Goal: Task Accomplishment & Management: Manage account settings

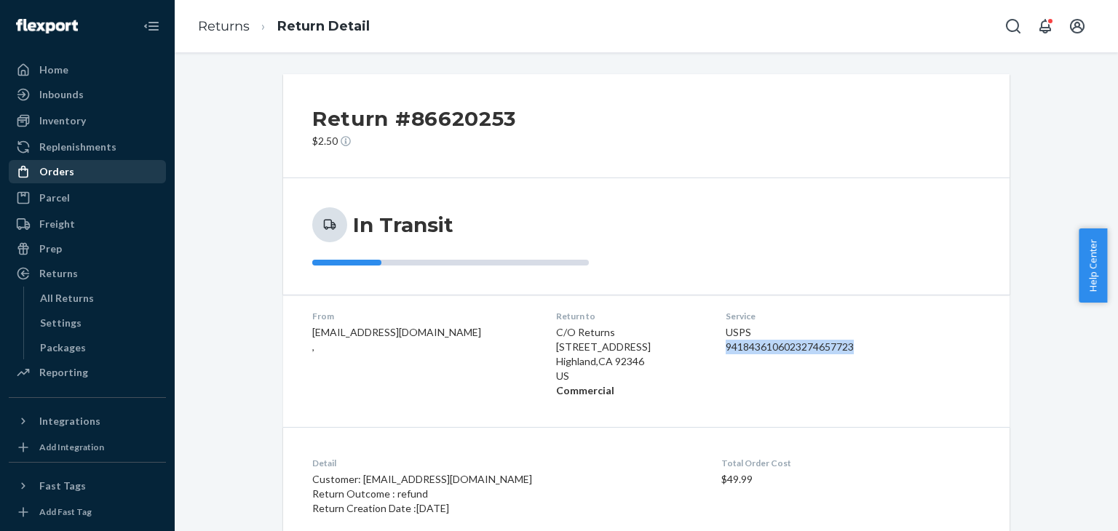
scroll to position [156, 0]
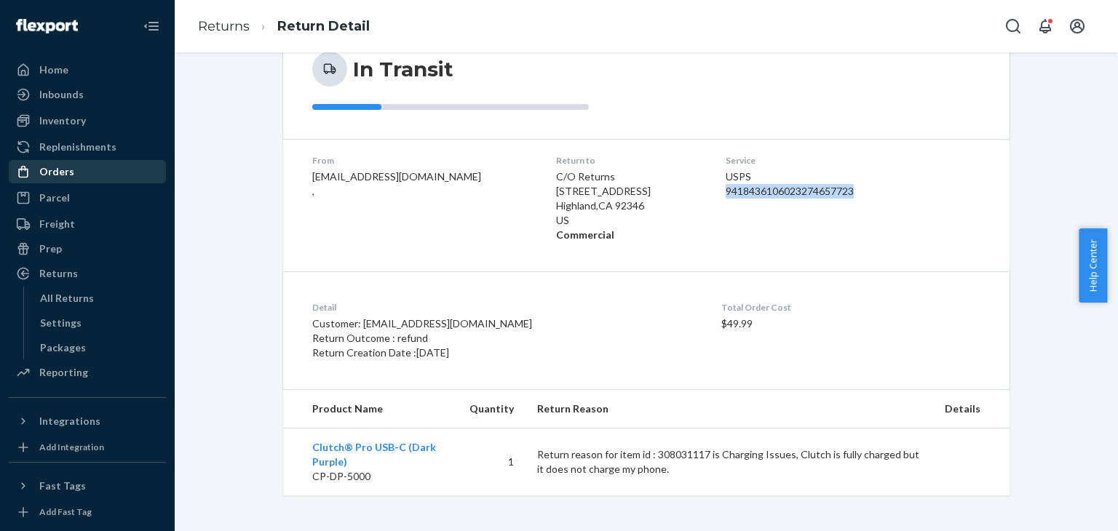
click at [96, 165] on div "Orders" at bounding box center [87, 172] width 154 height 20
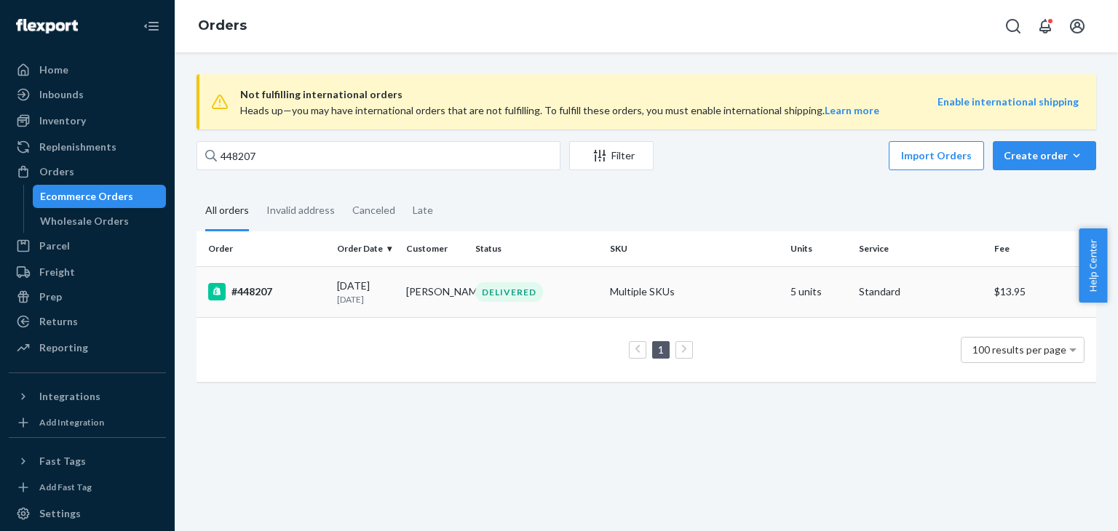
click at [734, 292] on td "Multiple SKUs" at bounding box center [694, 291] width 180 height 51
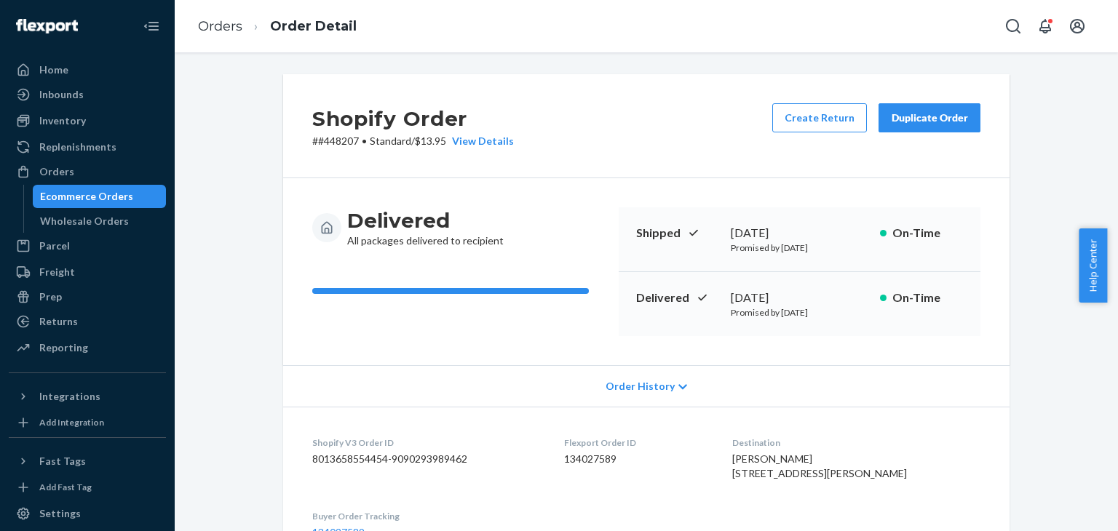
click at [934, 126] on button "Duplicate Order" at bounding box center [929, 117] width 102 height 29
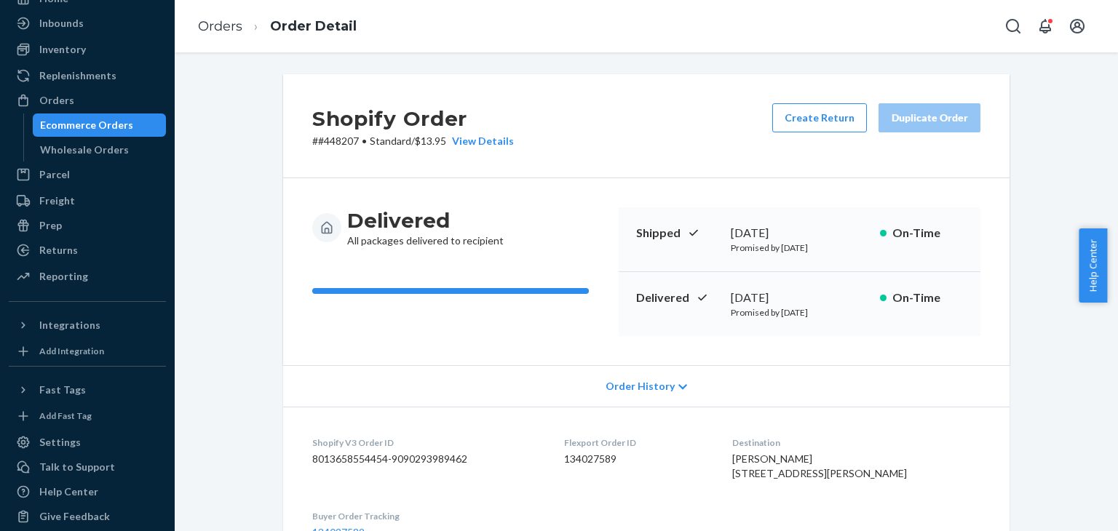
scroll to position [84, 0]
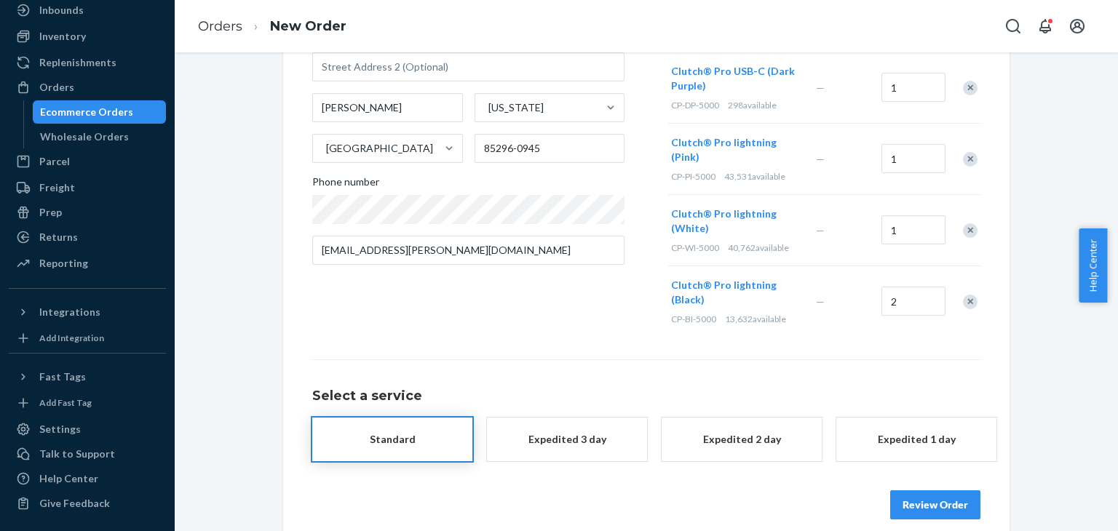
scroll to position [34, 0]
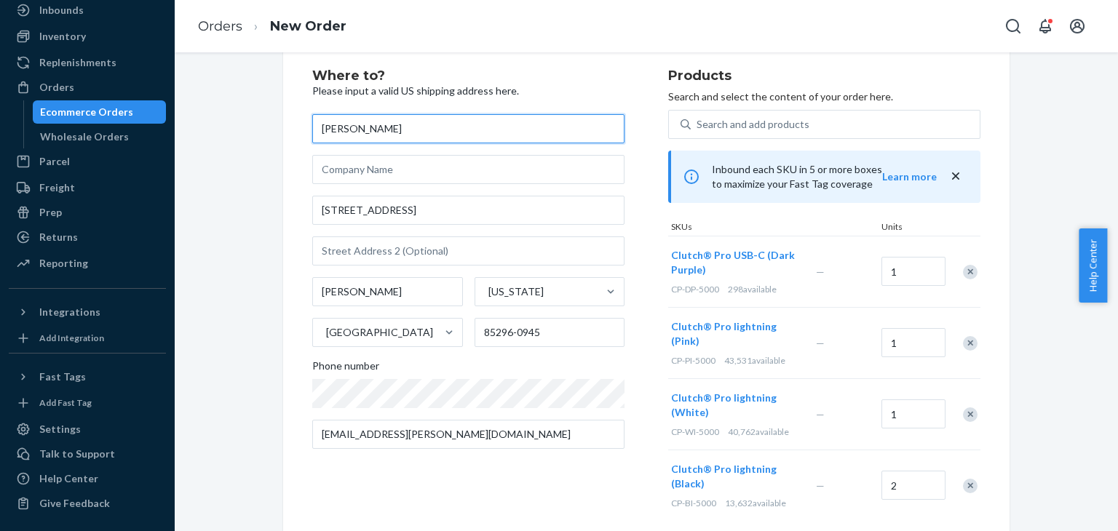
paste input "9418436106023274657723"
type input "9418436106023274657723"
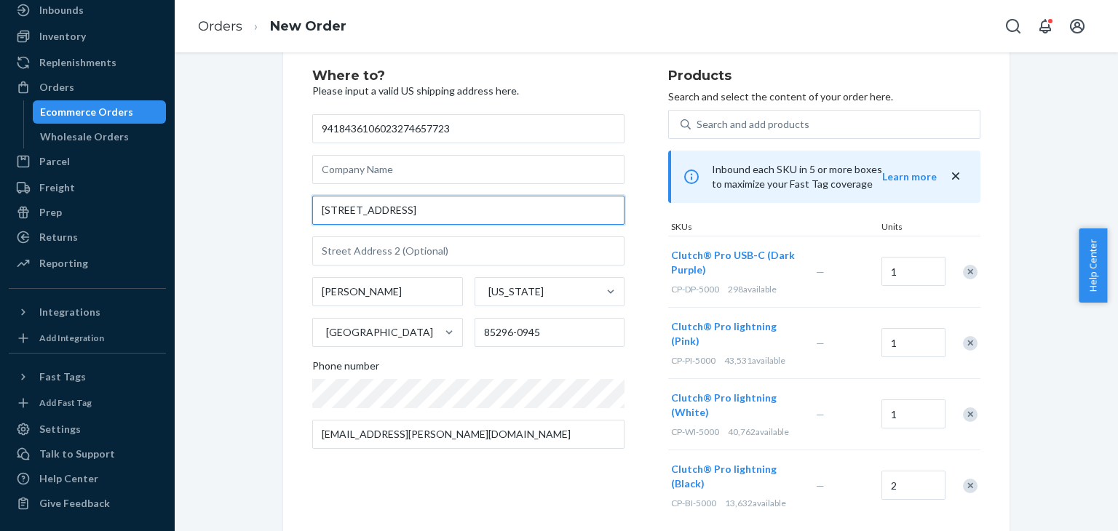
click at [448, 214] on input "[STREET_ADDRESS]" at bounding box center [468, 210] width 312 height 29
paste input "[STREET_ADDRESS][PERSON_NAME][PERSON_NAME]"
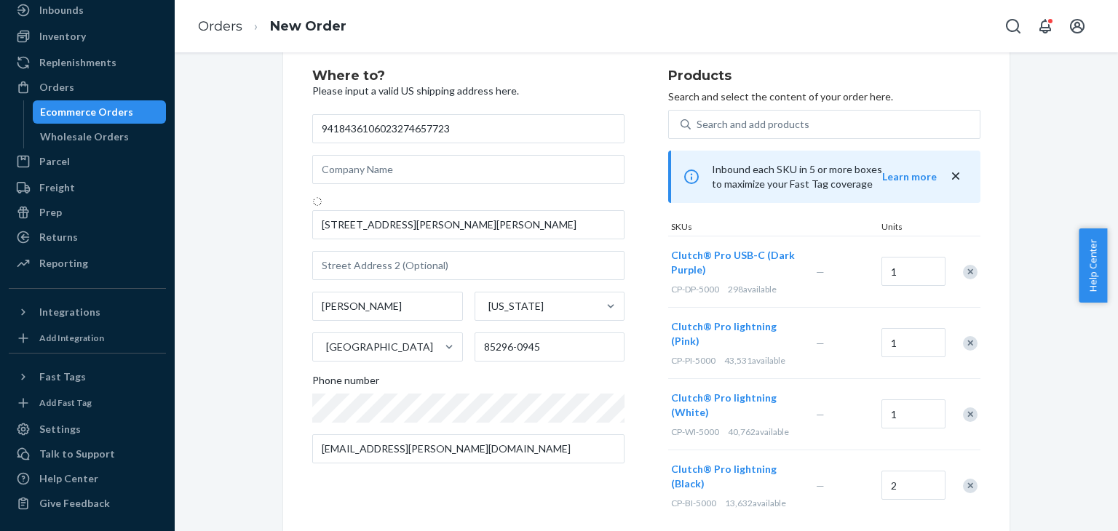
type input "[STREET_ADDRESS][PERSON_NAME]"
type input "[US_STATE]"
type input "38651"
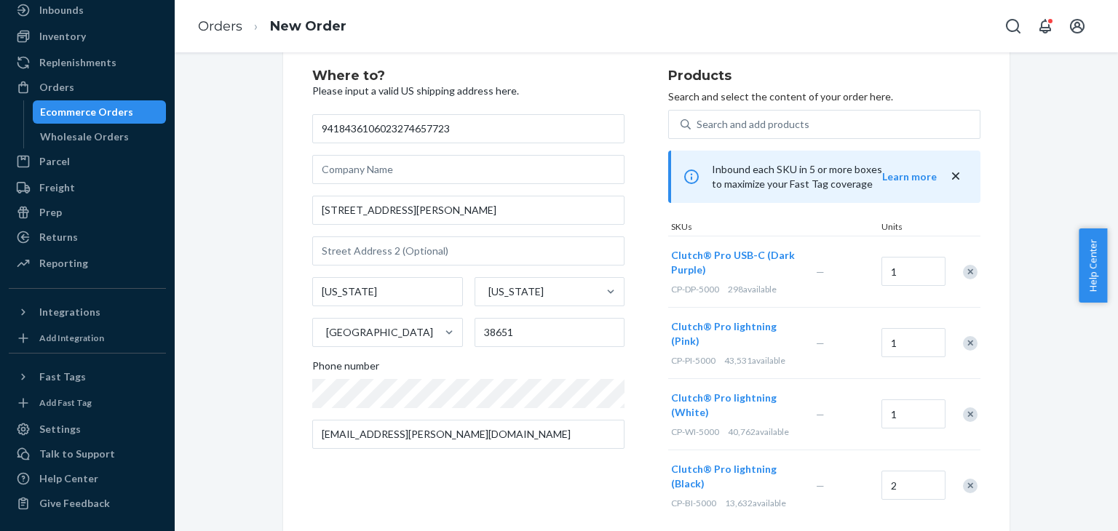
click at [966, 266] on div "Remove Item" at bounding box center [970, 272] width 15 height 15
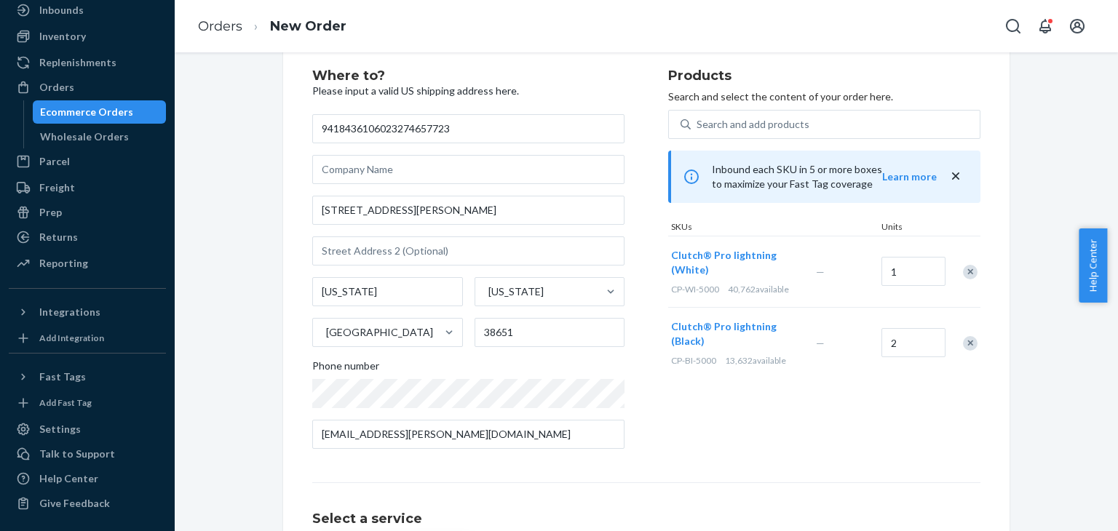
click at [963, 343] on div "Remove Item" at bounding box center [970, 343] width 15 height 15
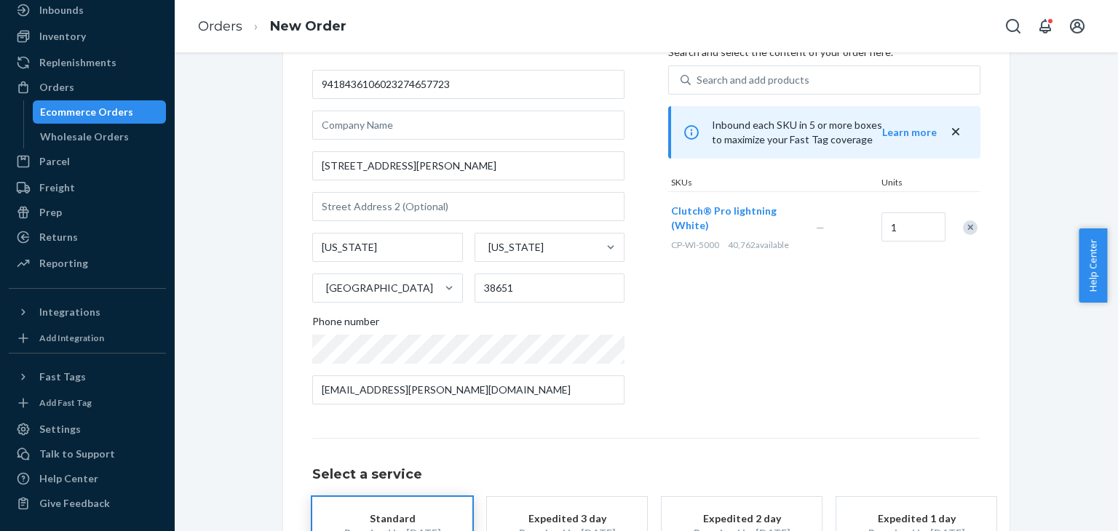
scroll to position [204, 0]
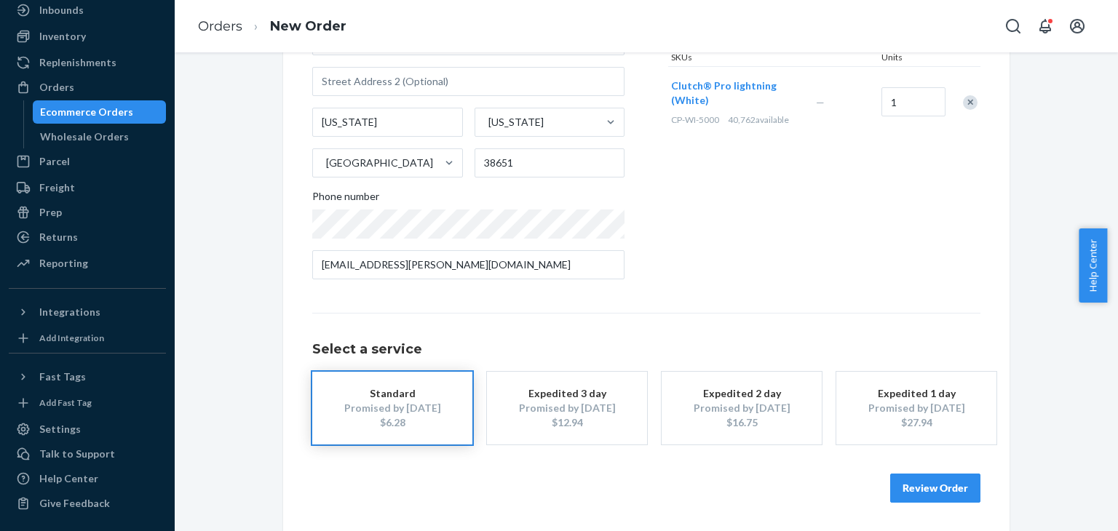
click at [934, 498] on button "Review Order" at bounding box center [935, 488] width 90 height 29
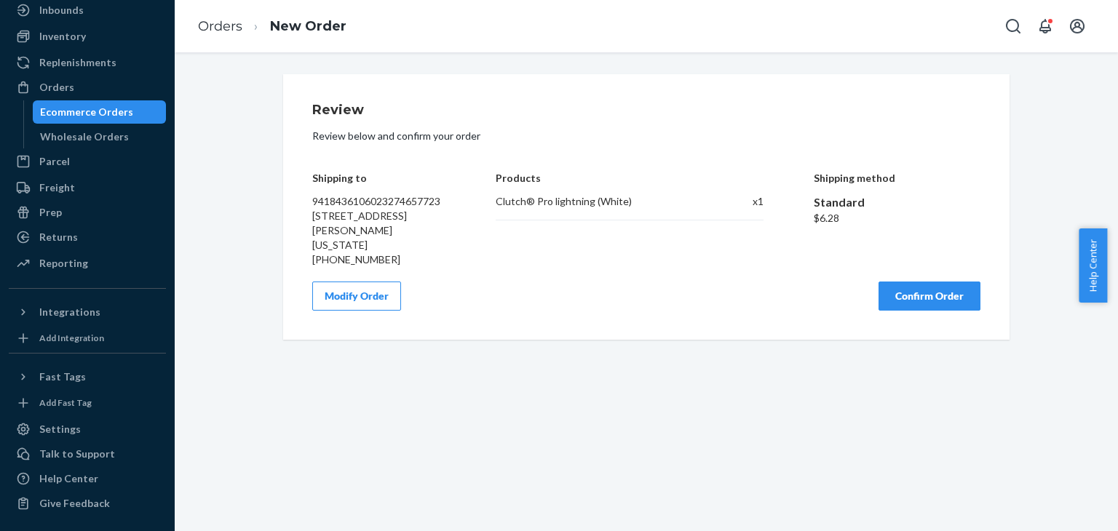
click at [912, 266] on div "Review Review below and confirm your order Shipping to 9418436106023274657723 […" at bounding box center [646, 206] width 668 height 207
click at [918, 282] on button "Confirm Order" at bounding box center [929, 296] width 102 height 29
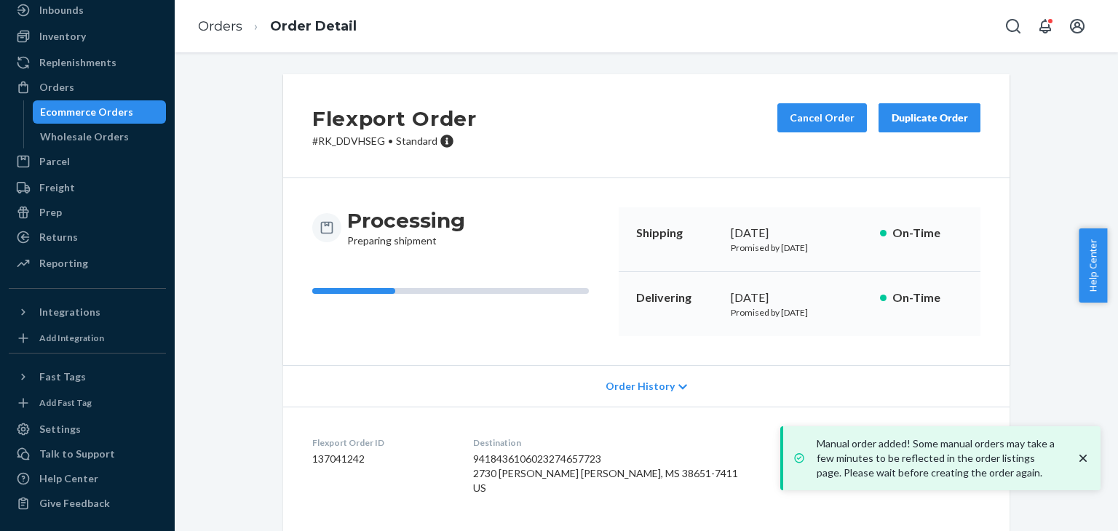
click at [364, 141] on p "# RK_DDVHSEG • Standard" at bounding box center [394, 141] width 164 height 15
copy p "RK_DDVHSEG"
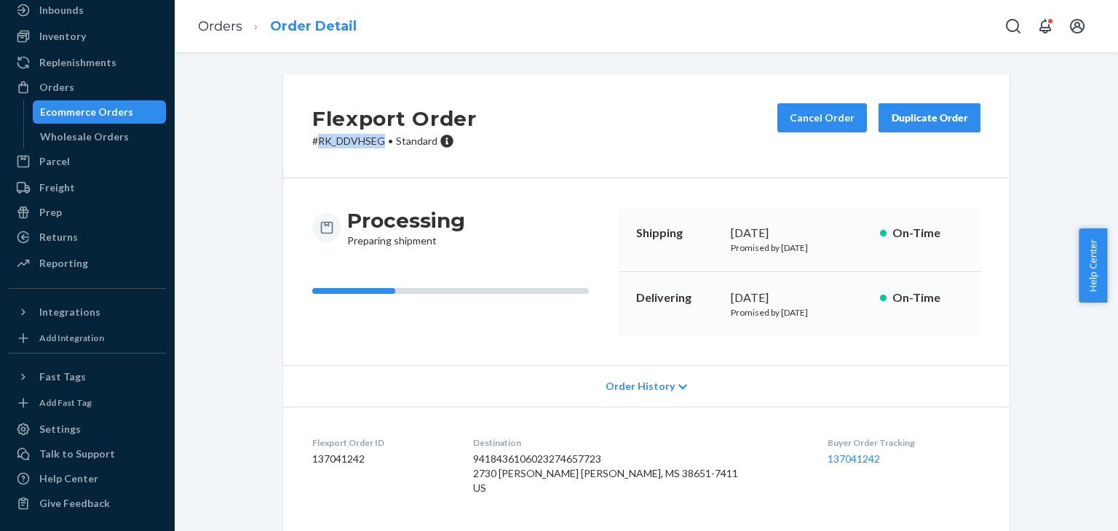
copy p "RK_DDVHSEG"
drag, startPoint x: 91, startPoint y: 87, endPoint x: 172, endPoint y: 94, distance: 81.1
click at [91, 87] on div "Orders" at bounding box center [87, 87] width 154 height 20
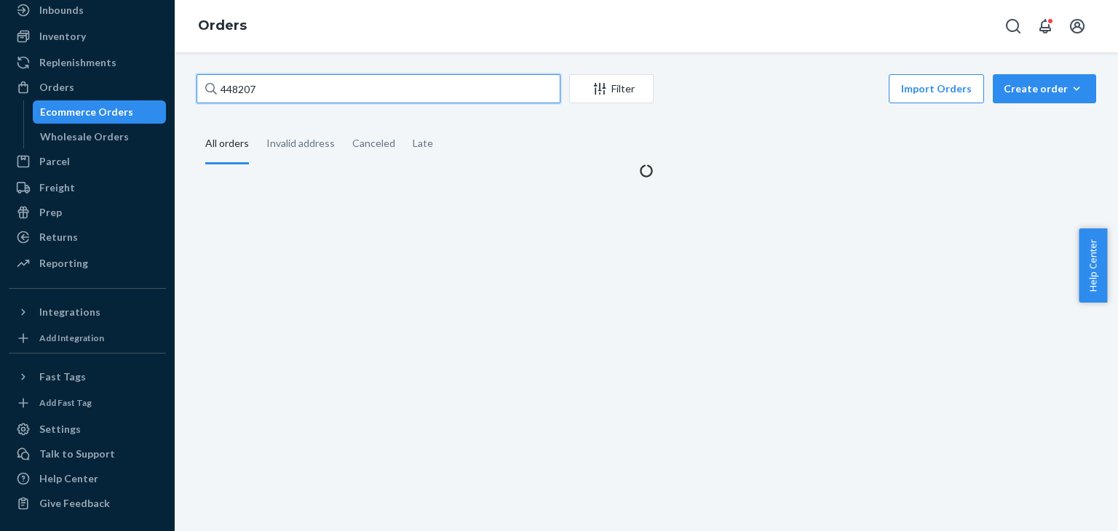
click at [363, 91] on input "448207" at bounding box center [378, 88] width 364 height 29
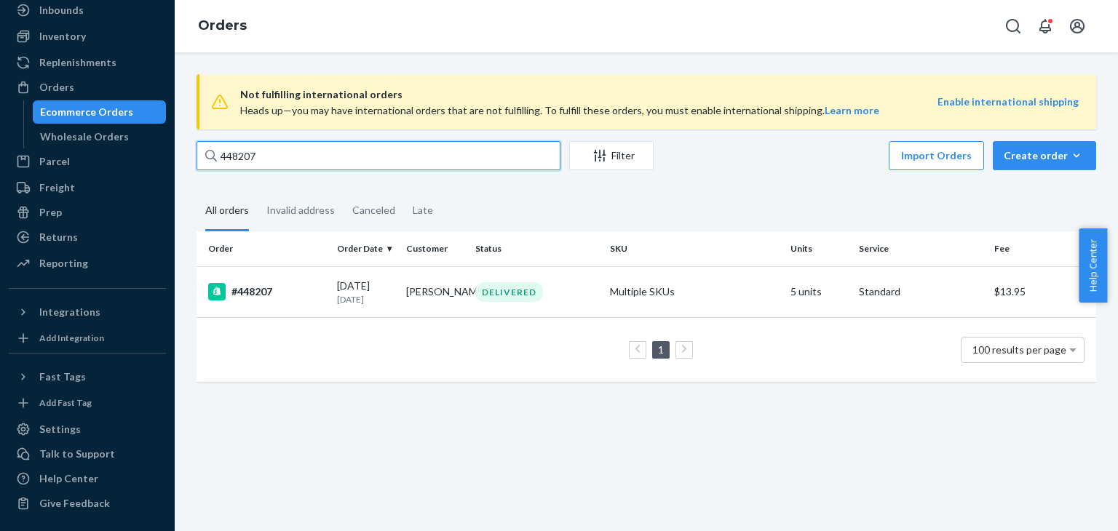
paste input "BJ2SN6TOLX"
type input "BJ2SN6TOLX"
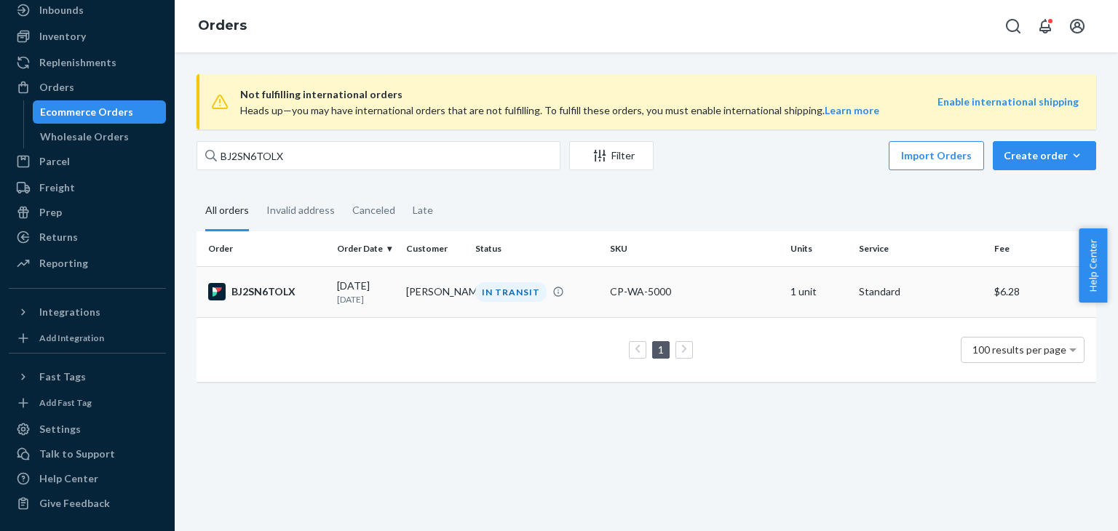
click at [541, 306] on td "IN TRANSIT" at bounding box center [536, 291] width 135 height 51
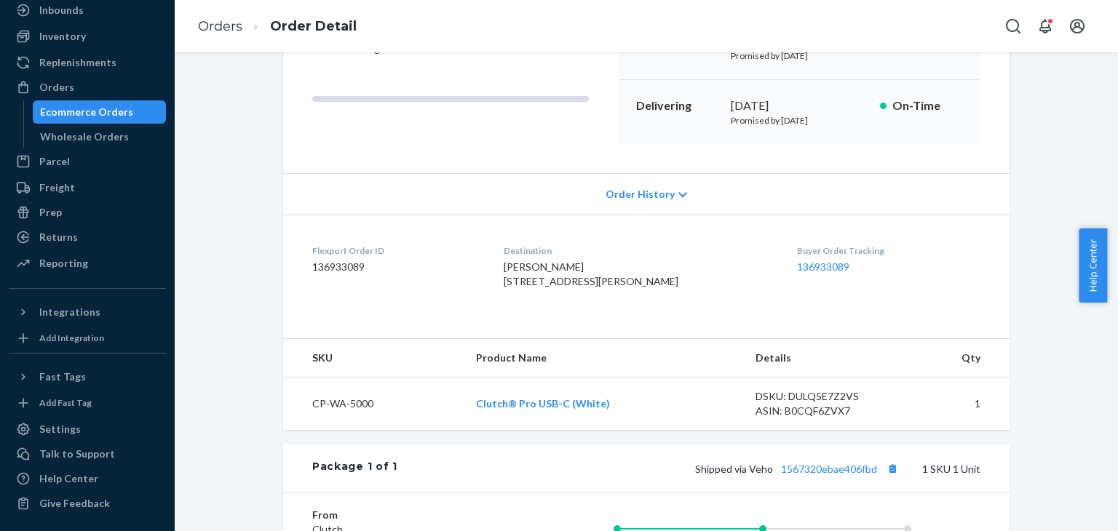
scroll to position [218, 0]
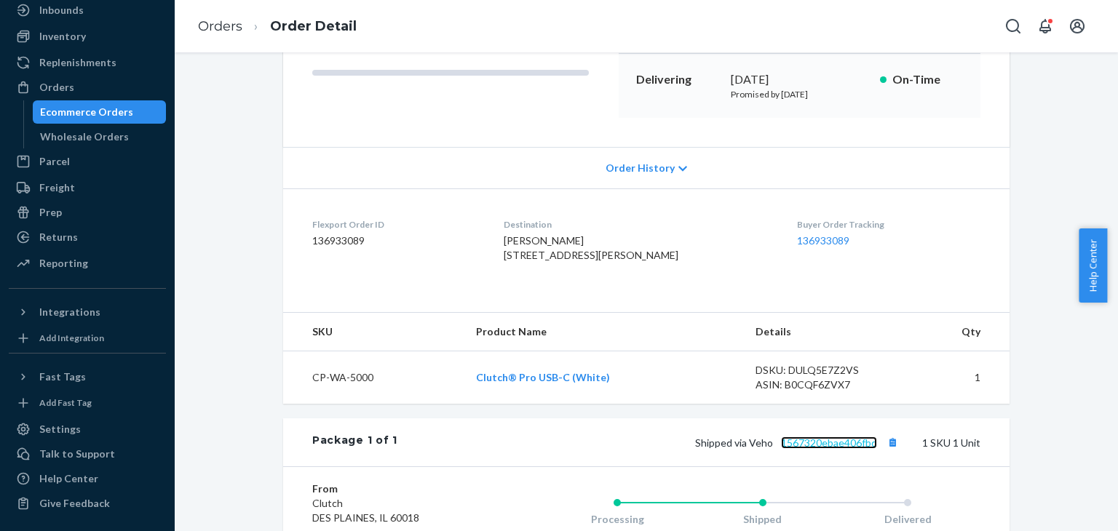
click at [863, 449] on link "1567320ebae406fbd" at bounding box center [829, 443] width 96 height 12
click at [89, 242] on div "Returns" at bounding box center [87, 237] width 154 height 20
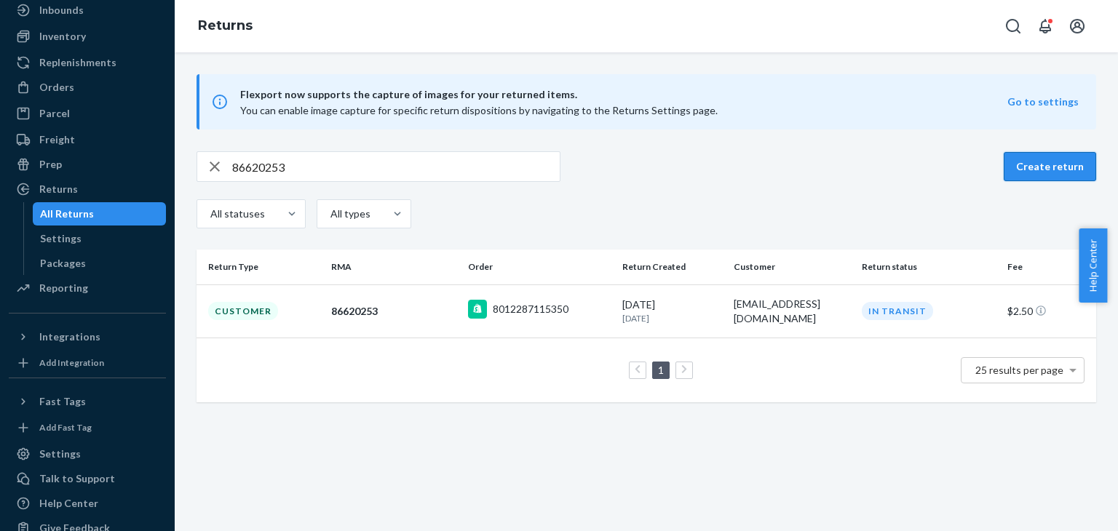
click at [1047, 162] on button "Create return" at bounding box center [1050, 166] width 92 height 29
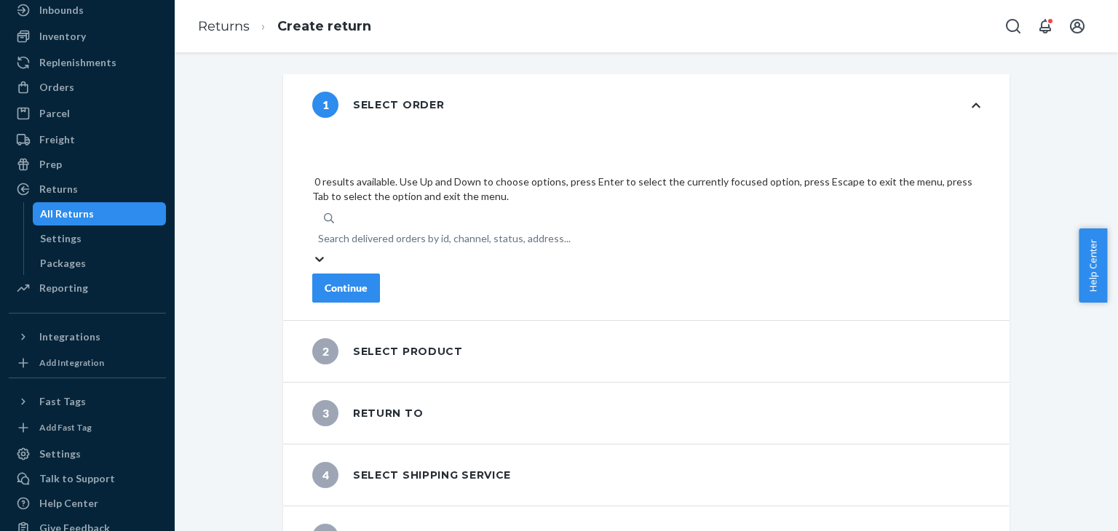
click at [451, 231] on div "Search delivered orders by id, channel, status, address..." at bounding box center [444, 238] width 253 height 15
click at [319, 231] on input "0 results available. Use Up and Down to choose options, press Enter to select t…" at bounding box center [318, 238] width 1 height 15
paste input "23116"
type input "23116"
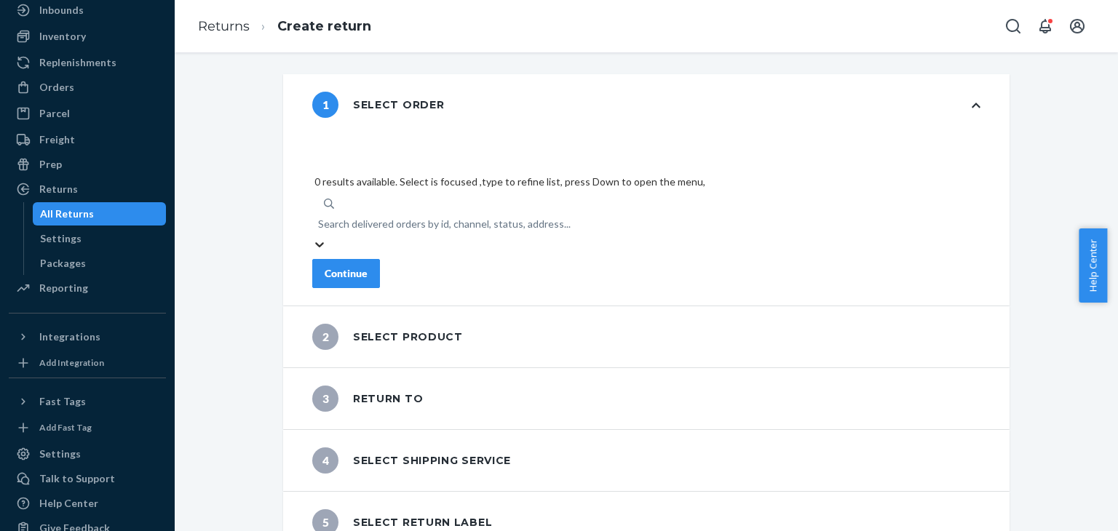
drag, startPoint x: 461, startPoint y: 151, endPoint x: 306, endPoint y: 149, distance: 155.0
click at [306, 149] on div "1 Select order 0 results available. Select is focused ,type to refine list, pre…" at bounding box center [646, 189] width 726 height 231
paste input "454667"
type input "454667"
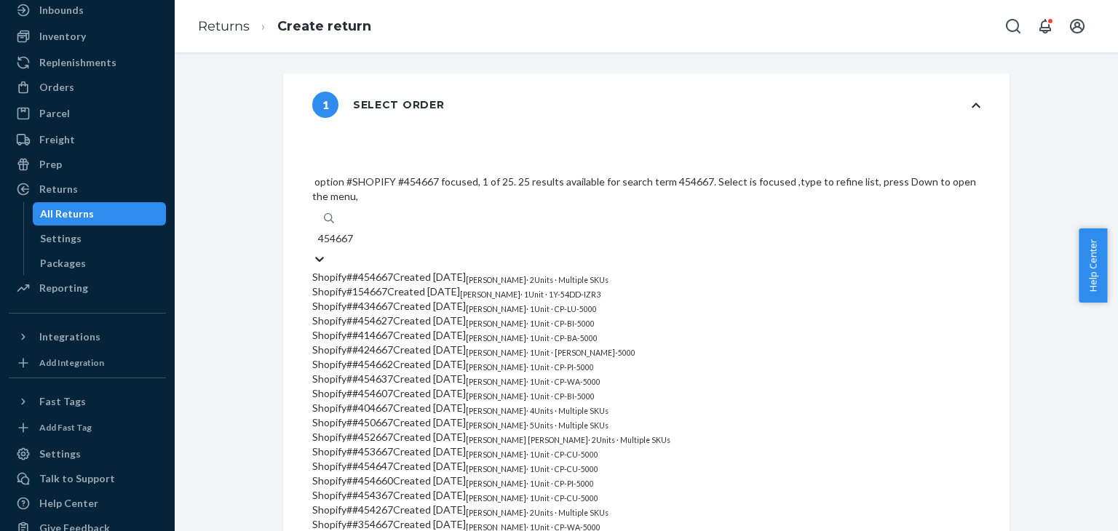
click at [698, 270] on div "Shopify # #454667 Created [DATE] [PERSON_NAME] · 2 Units · Multiple SKUs" at bounding box center [646, 277] width 668 height 15
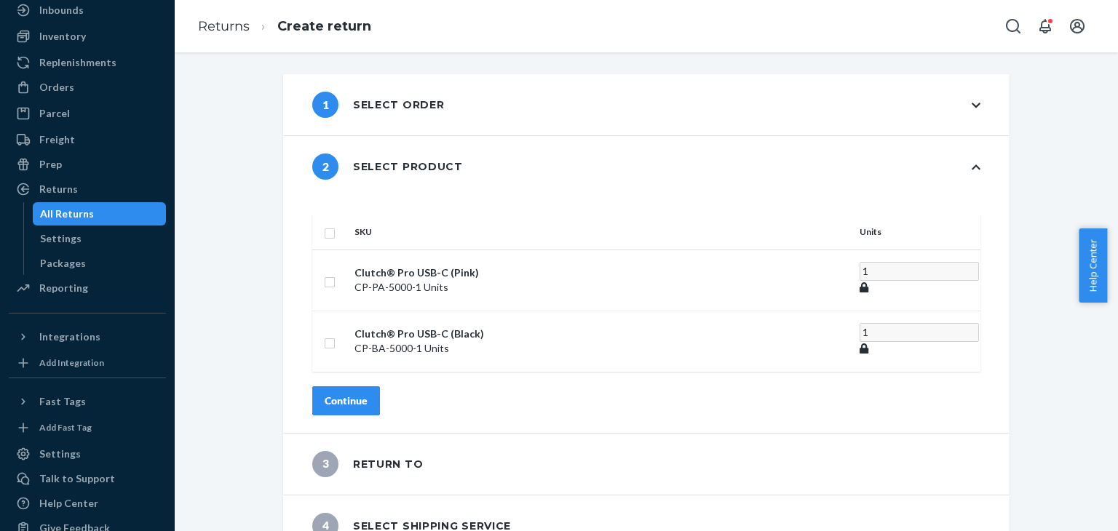
click at [335, 224] on input "checkbox" at bounding box center [330, 231] width 12 height 15
checkbox input "true"
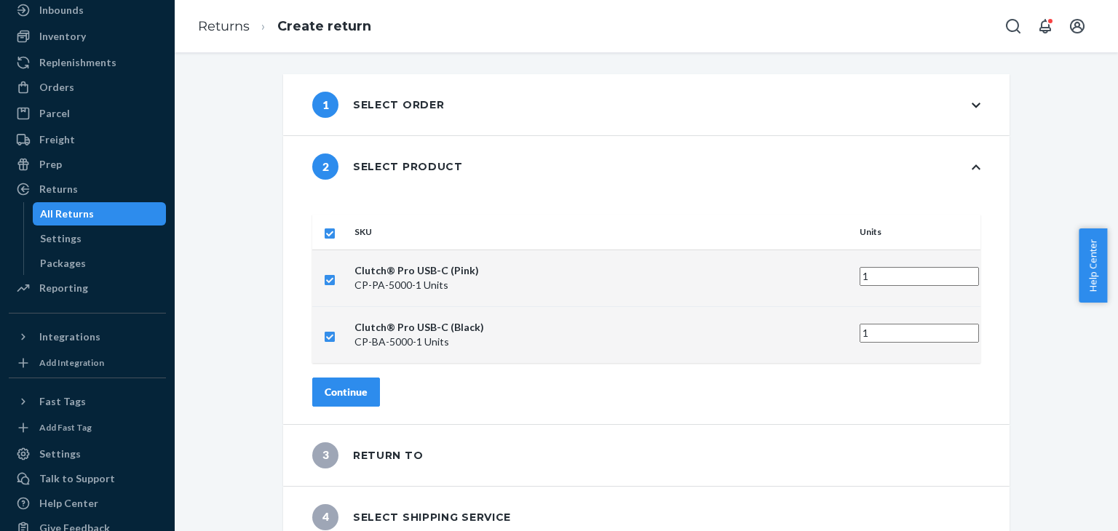
click at [367, 385] on div "Continue" at bounding box center [346, 392] width 43 height 15
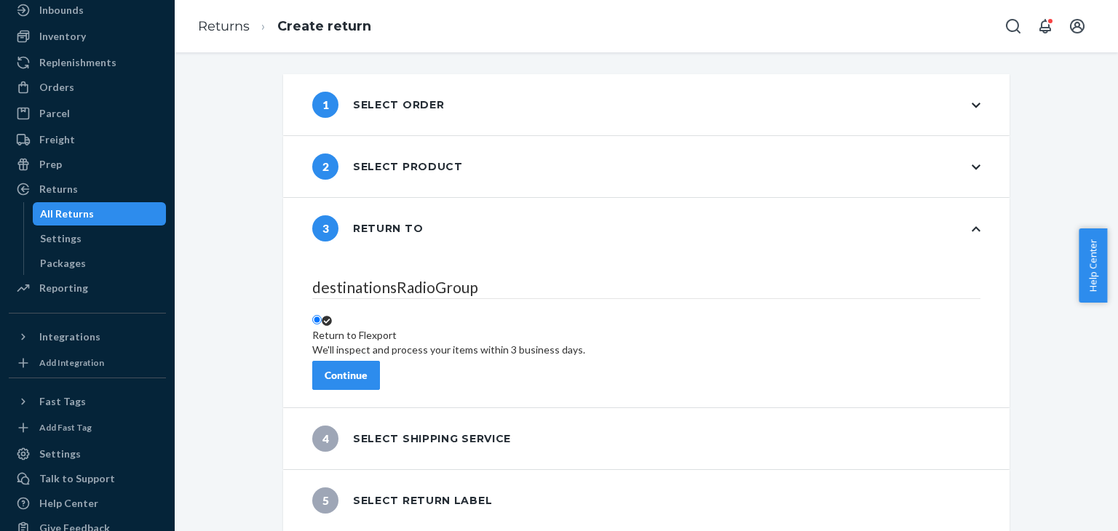
click at [367, 368] on div "Continue" at bounding box center [346, 375] width 43 height 15
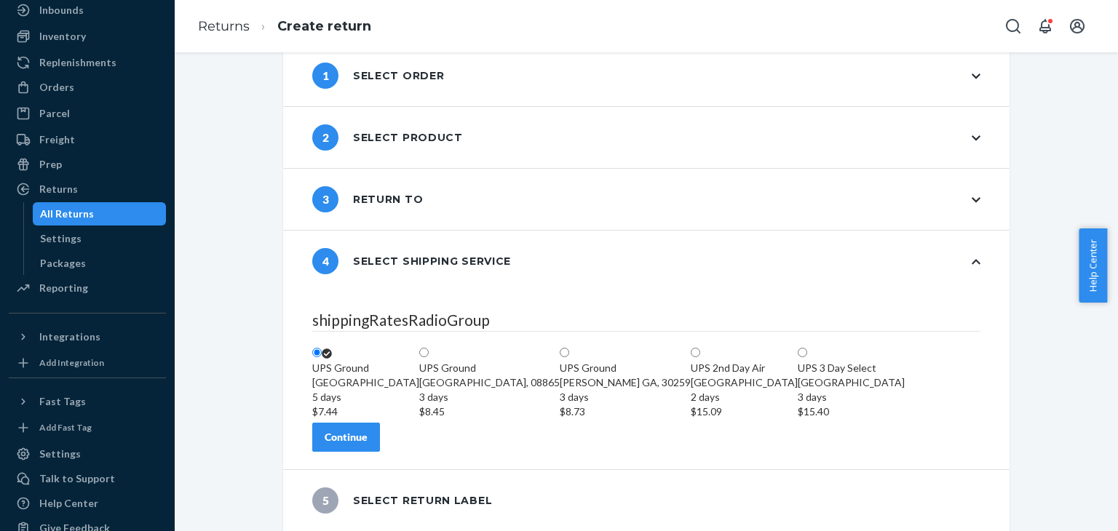
scroll to position [114, 0]
click at [367, 437] on div "Continue" at bounding box center [346, 437] width 43 height 15
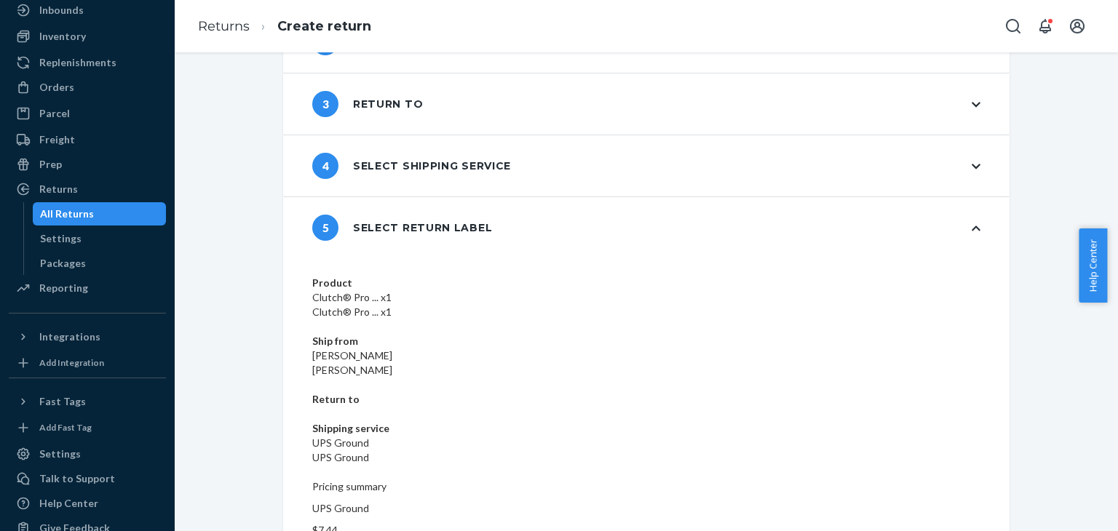
scroll to position [138, 0]
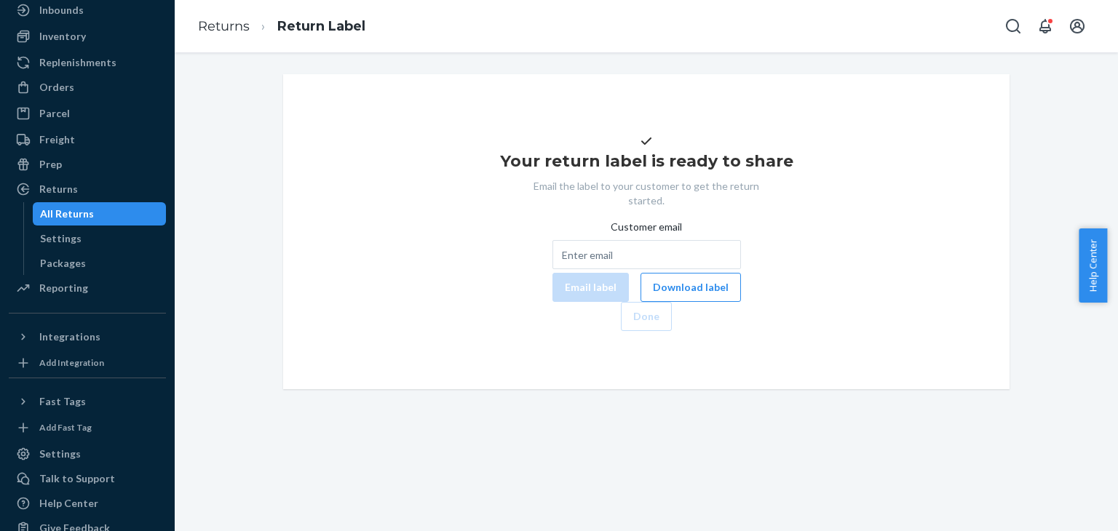
drag, startPoint x: 640, startPoint y: 327, endPoint x: 378, endPoint y: 203, distance: 289.7
click at [640, 302] on button "Download label" at bounding box center [690, 287] width 100 height 29
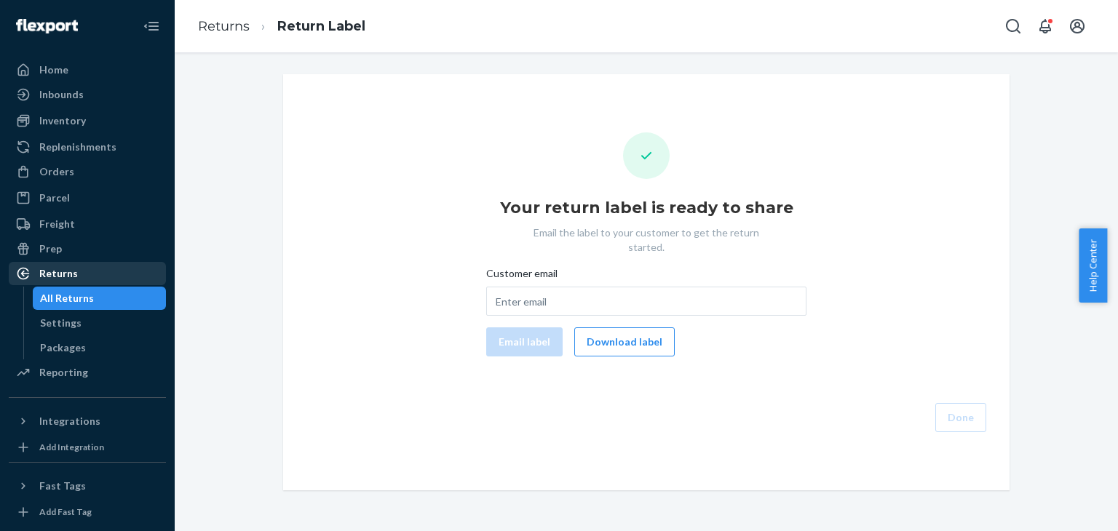
click at [88, 274] on div "Returns" at bounding box center [87, 273] width 154 height 20
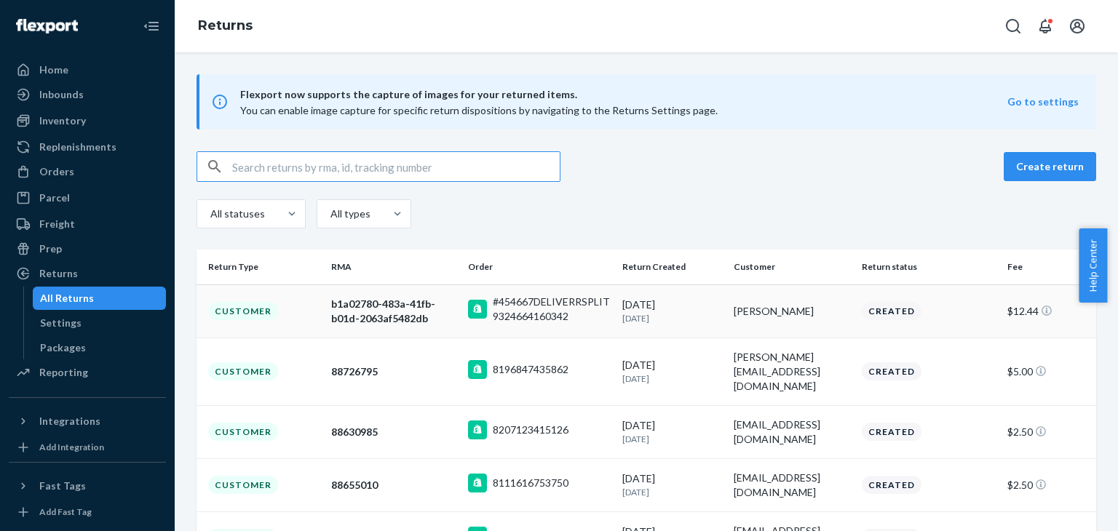
click at [550, 321] on div "#454667DELIVERRSPLIT9324664160342" at bounding box center [552, 309] width 118 height 29
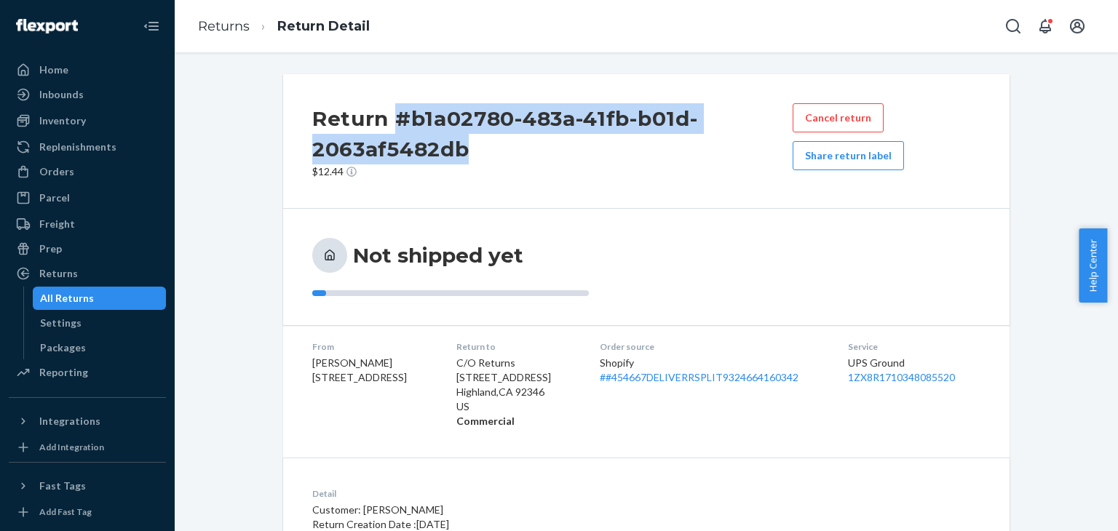
drag, startPoint x: 477, startPoint y: 151, endPoint x: 393, endPoint y: 111, distance: 93.1
click at [393, 111] on h2 "Return #b1a02780-483a-41fb-b01d-2063af5482db" at bounding box center [552, 133] width 480 height 61
copy h2 "#b1a02780-483a-41fb-b01d-2063af5482db"
